Goal: Task Accomplishment & Management: Complete application form

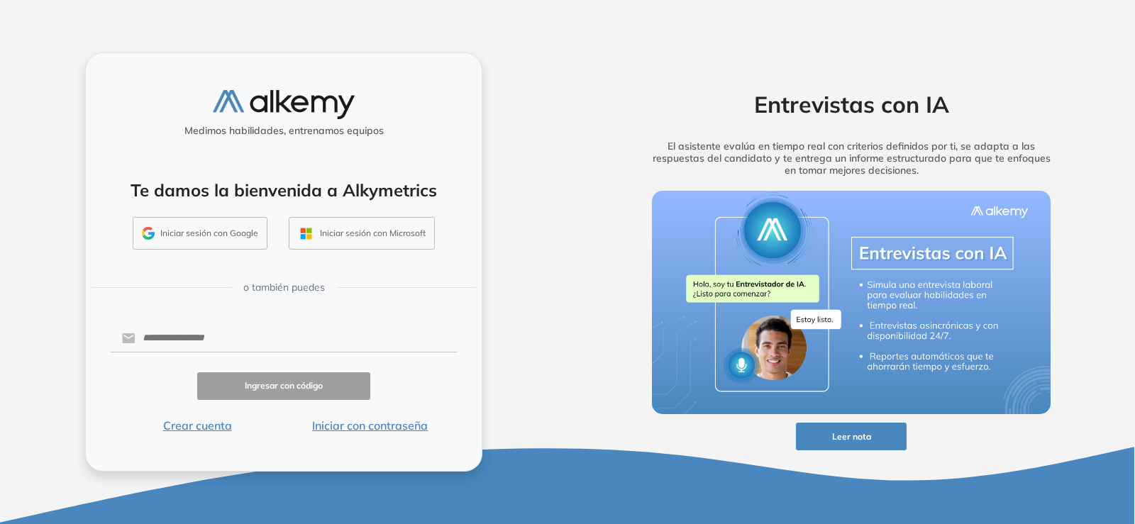
click at [225, 235] on button "Iniciar sesión con Google" at bounding box center [200, 233] width 135 height 33
